Goal: Task Accomplishment & Management: Use online tool/utility

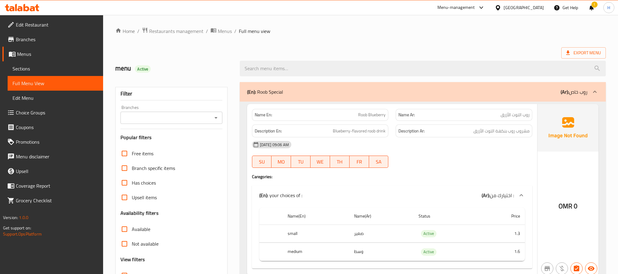
scroll to position [4806, 0]
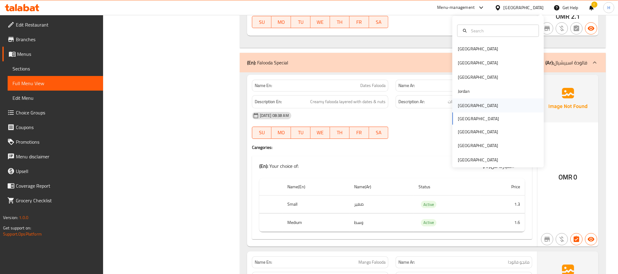
click at [473, 110] on div "[GEOGRAPHIC_DATA]" at bounding box center [497, 105] width 91 height 14
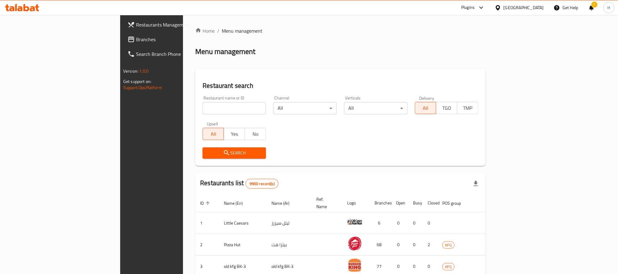
click at [136, 41] on span "Branches" at bounding box center [177, 39] width 82 height 7
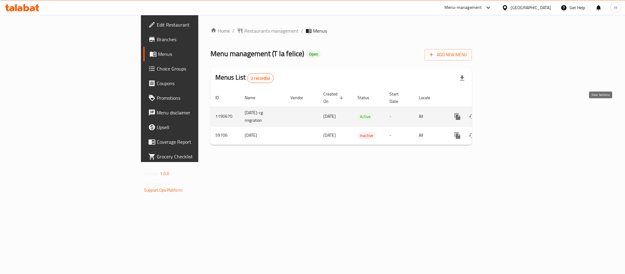
click at [505, 113] on icon "enhanced table" at bounding box center [501, 116] width 7 height 7
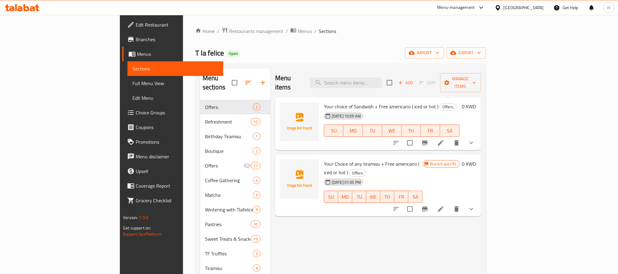
click at [136, 22] on span "Edit Restaurant" at bounding box center [177, 24] width 82 height 7
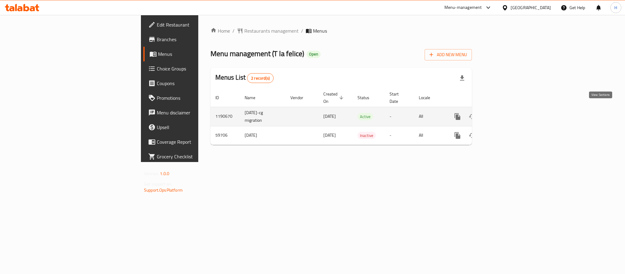
click at [509, 109] on link "enhanced table" at bounding box center [501, 116] width 15 height 15
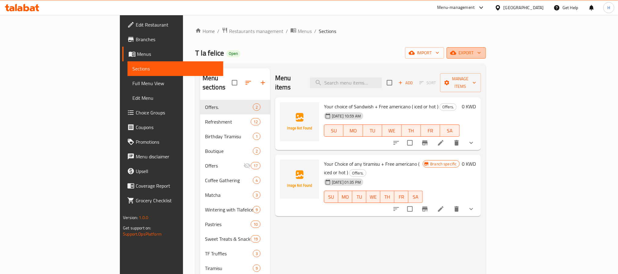
click at [481, 49] on span "export" at bounding box center [466, 53] width 30 height 8
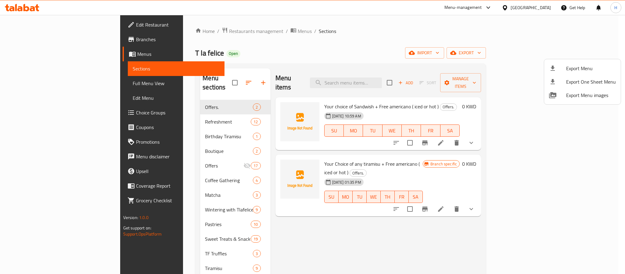
click at [481, 57] on div at bounding box center [312, 137] width 625 height 274
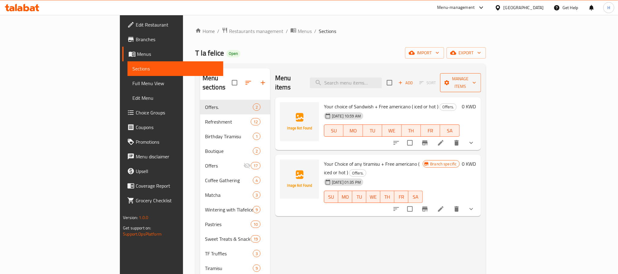
click at [476, 77] on span "Manage items" at bounding box center [460, 82] width 31 height 15
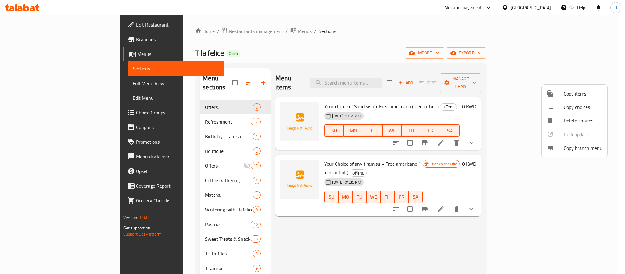
click at [556, 132] on ul "Copy items Copy choices Delete choices Bulk update 0 Copy branch menu" at bounding box center [574, 120] width 66 height 73
click at [560, 143] on li "Copy branch menu" at bounding box center [574, 147] width 66 height 13
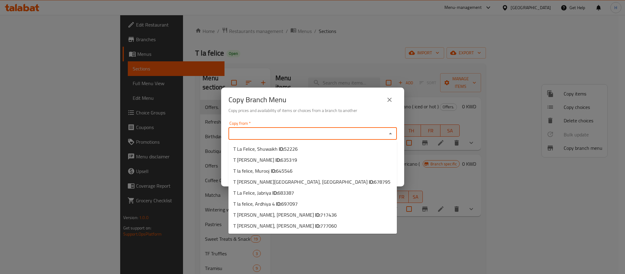
click at [340, 131] on input "Copy from   *" at bounding box center [307, 133] width 155 height 9
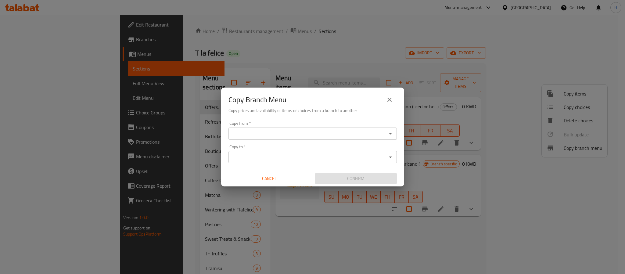
click at [340, 128] on div "Copy from *" at bounding box center [312, 133] width 168 height 12
click at [388, 131] on icon "Open" at bounding box center [390, 133] width 7 height 7
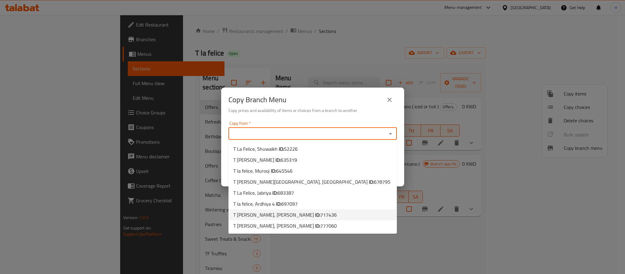
click at [334, 213] on li "T la felice, Adailiya ID: 717436" at bounding box center [312, 214] width 168 height 11
type input "T la felice, Adailiya"
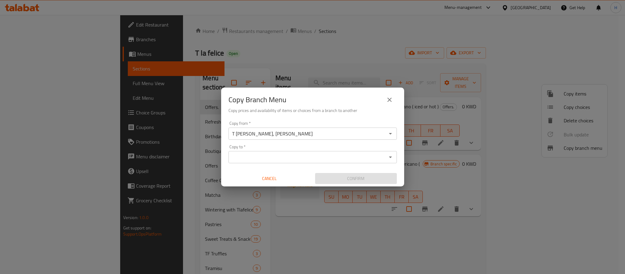
click at [333, 153] on input "Copy to   *" at bounding box center [307, 157] width 155 height 9
click at [321, 156] on input "Copy to   *" at bounding box center [307, 157] width 155 height 9
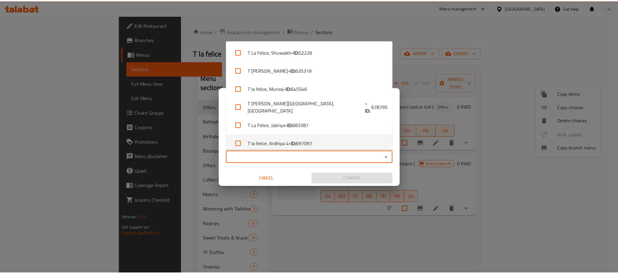
scroll to position [41, 0]
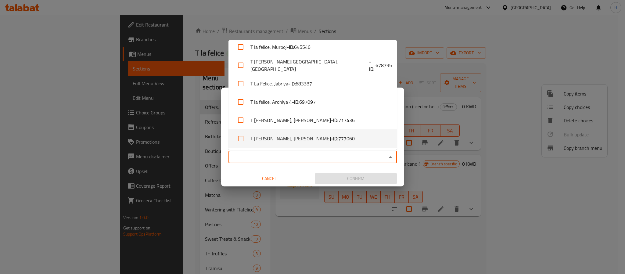
click at [325, 138] on li "T la felice, Mishrif - ID: 777060" at bounding box center [312, 138] width 168 height 18
checkbox input "true"
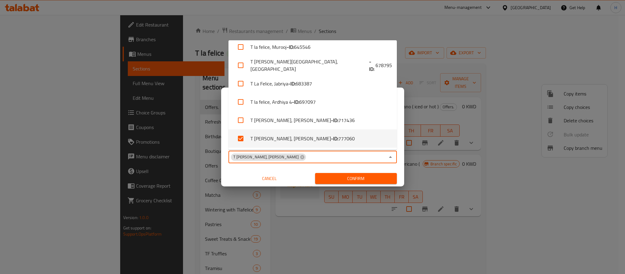
click at [354, 178] on span "Confirm" at bounding box center [356, 179] width 72 height 8
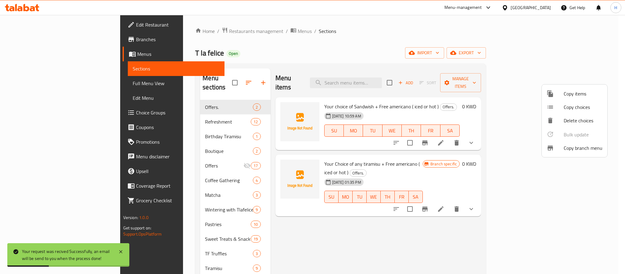
click at [54, 45] on div at bounding box center [312, 137] width 625 height 274
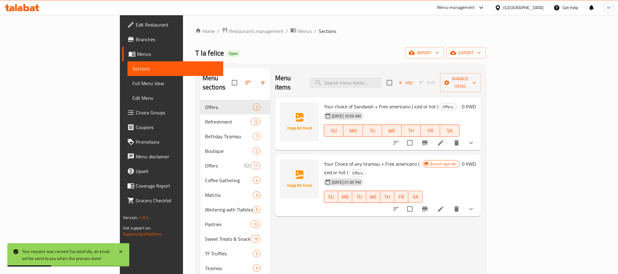
click at [136, 38] on span "Branches" at bounding box center [177, 39] width 82 height 7
